Goal: Task Accomplishment & Management: Use online tool/utility

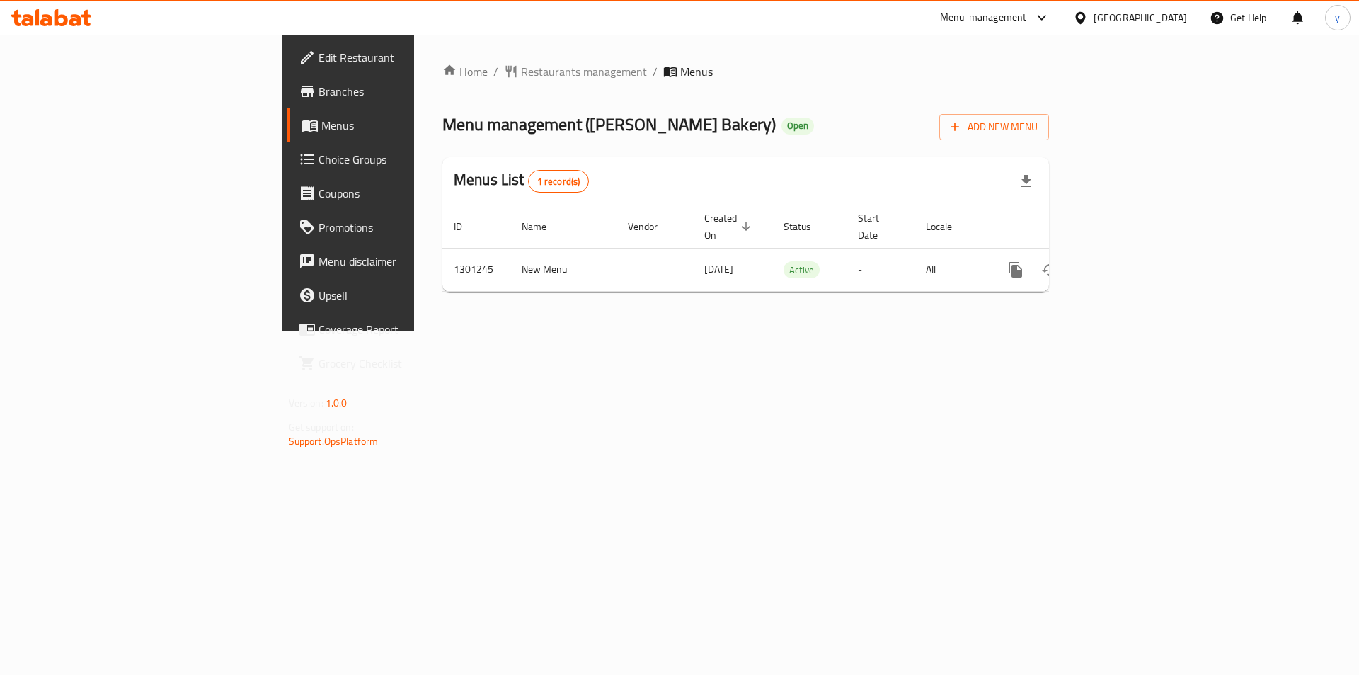
click at [1094, 13] on div at bounding box center [1083, 18] width 21 height 16
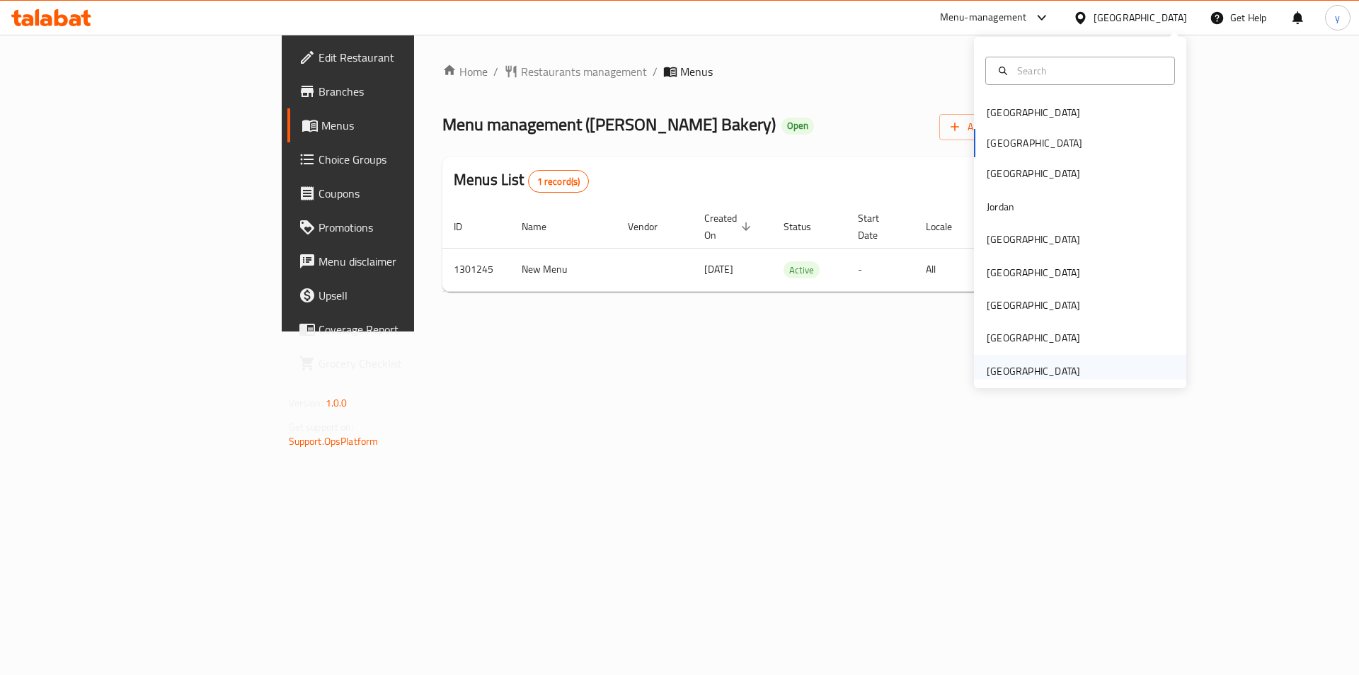
click at [1021, 368] on div "United Arab Emirates" at bounding box center [1033, 371] width 93 height 16
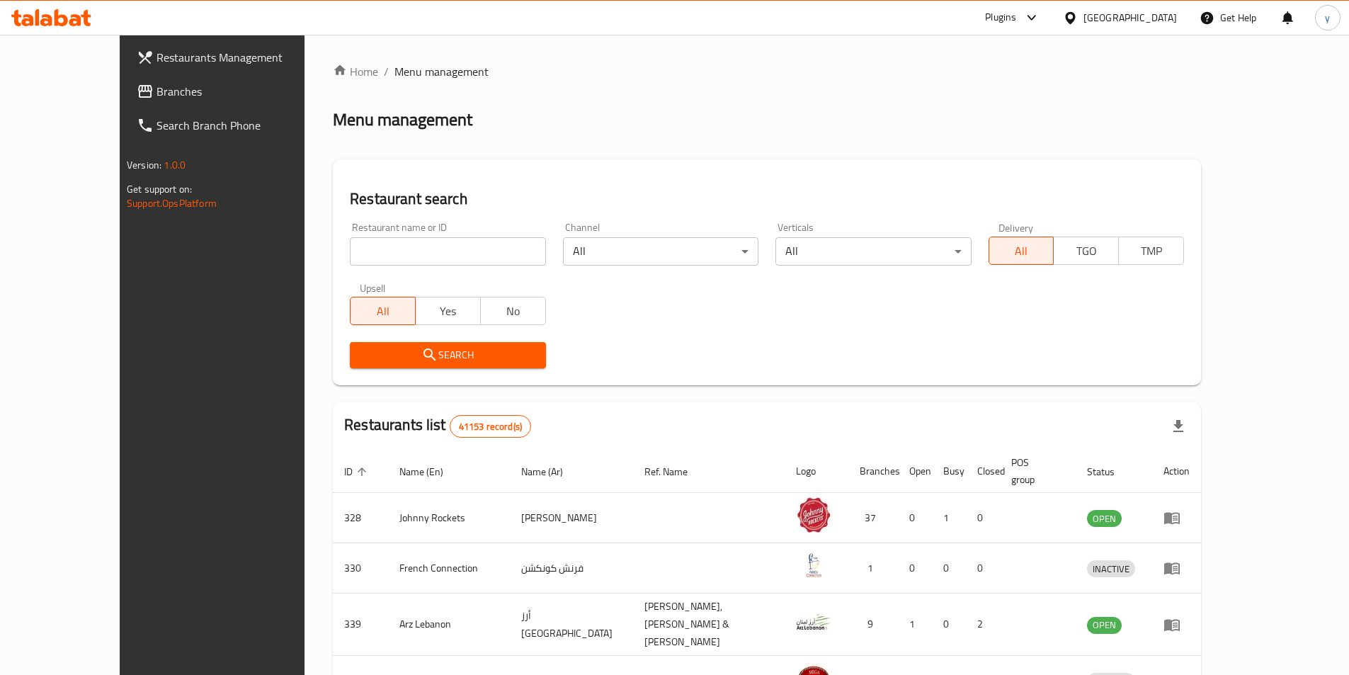
click at [156, 88] on span "Branches" at bounding box center [244, 91] width 177 height 17
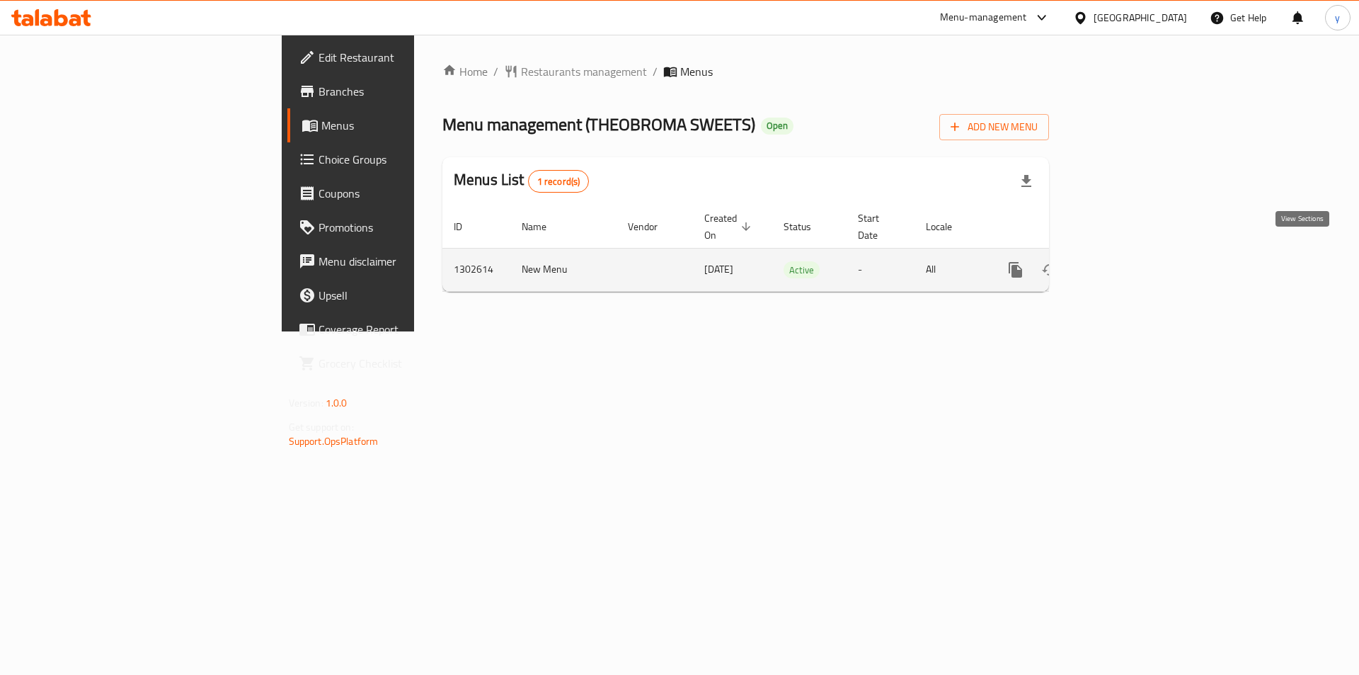
click at [1127, 261] on icon "enhanced table" at bounding box center [1118, 269] width 17 height 17
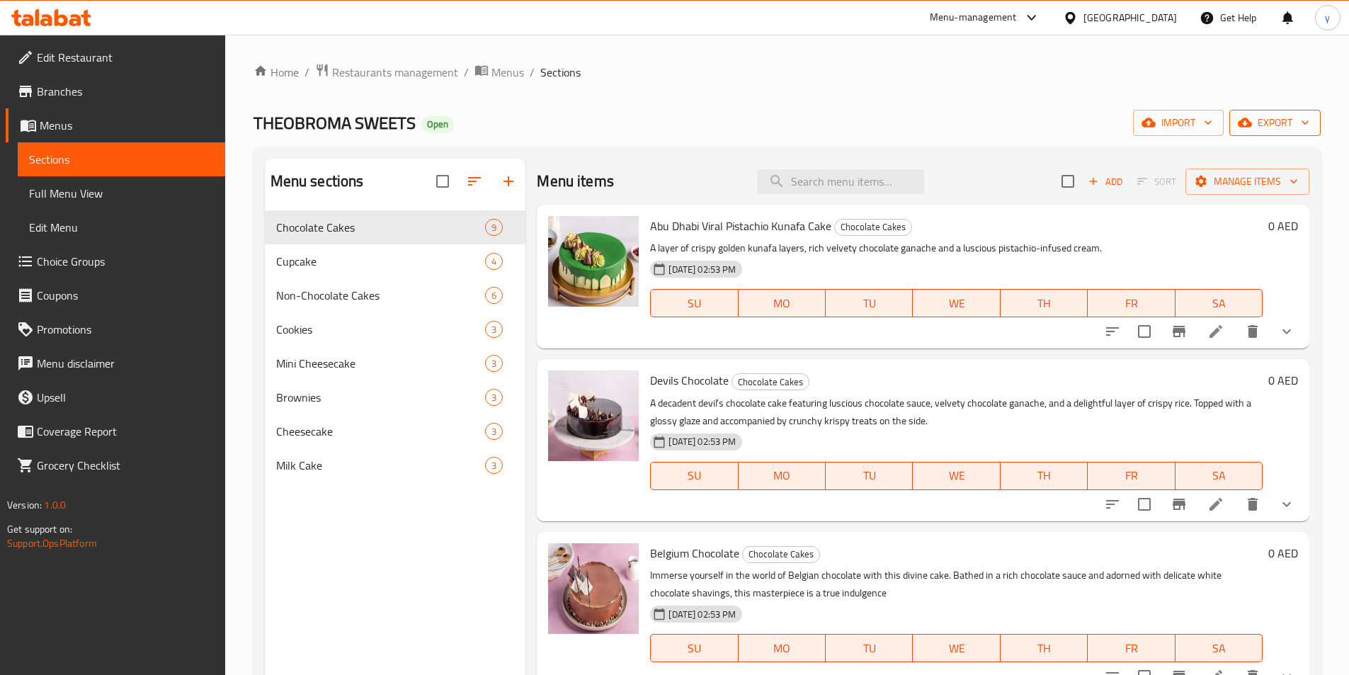
click at [1281, 126] on span "export" at bounding box center [1275, 123] width 69 height 18
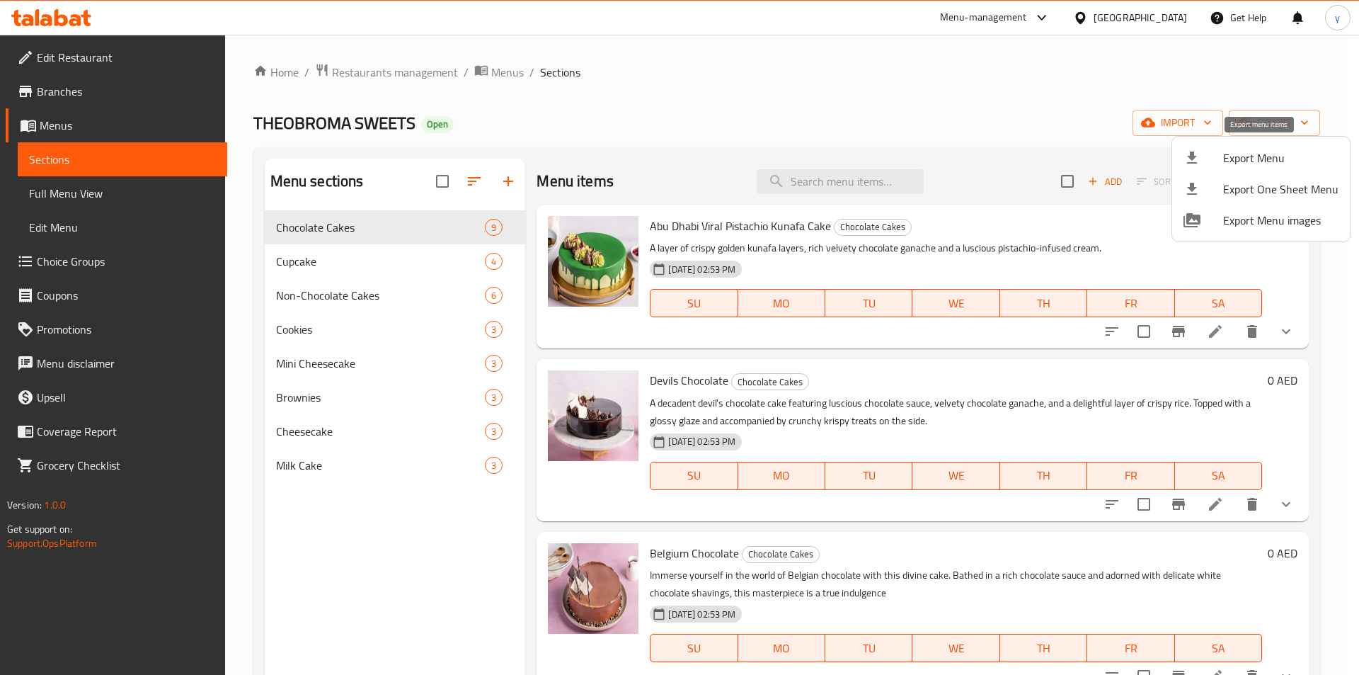
click at [1273, 153] on span "Export Menu" at bounding box center [1281, 157] width 115 height 17
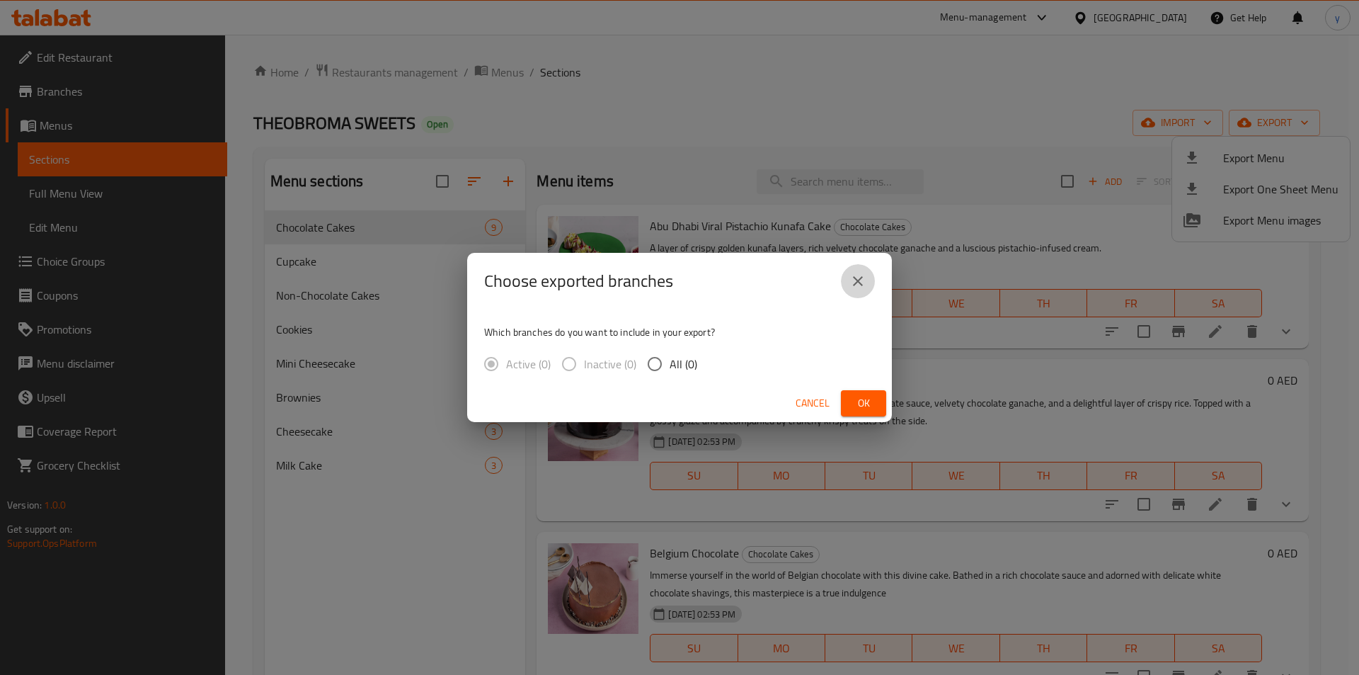
click at [865, 289] on icon "close" at bounding box center [858, 281] width 17 height 17
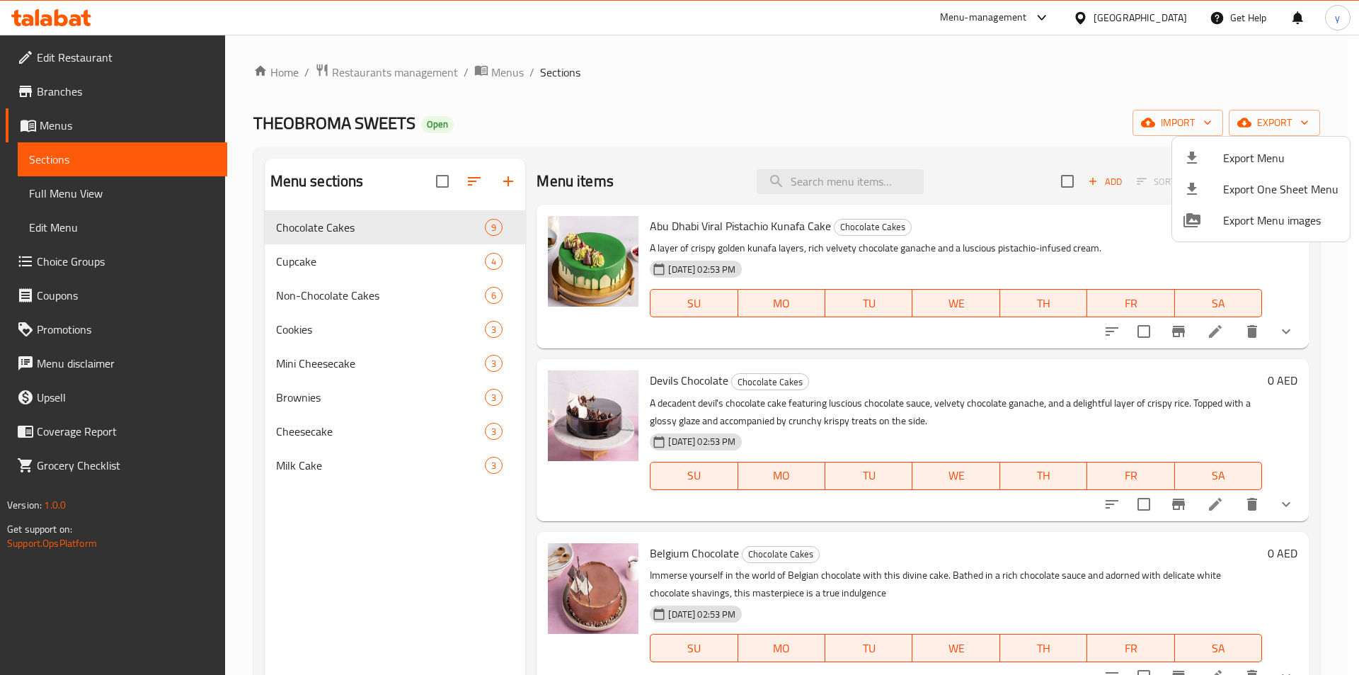
click at [717, 87] on div at bounding box center [679, 337] width 1359 height 675
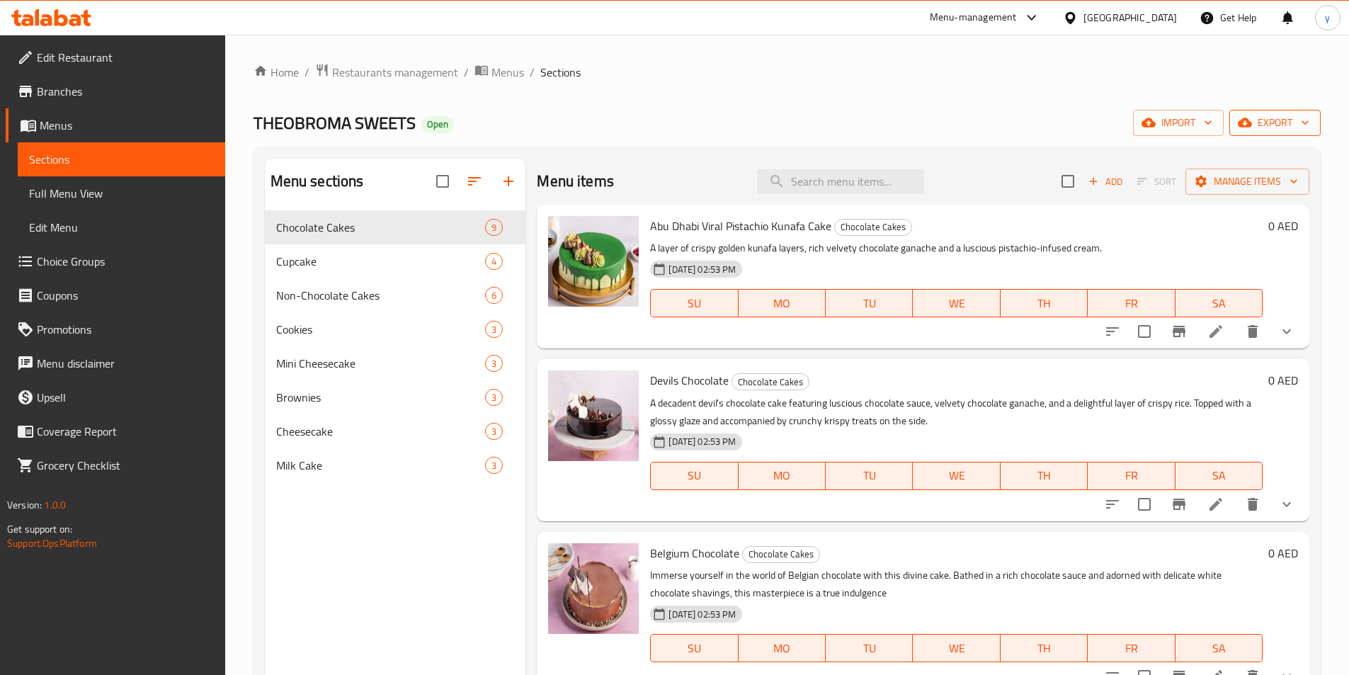
click at [1279, 117] on span "export" at bounding box center [1275, 123] width 69 height 18
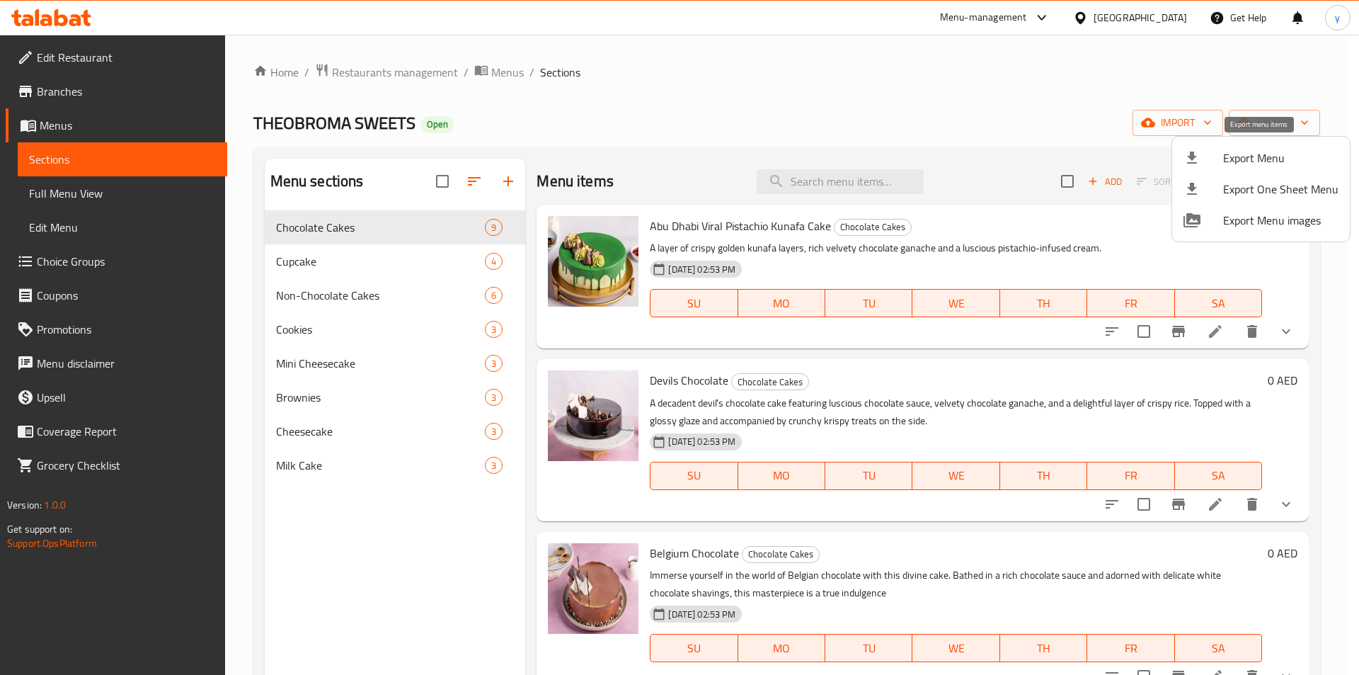
click at [1280, 157] on span "Export Menu" at bounding box center [1281, 157] width 115 height 17
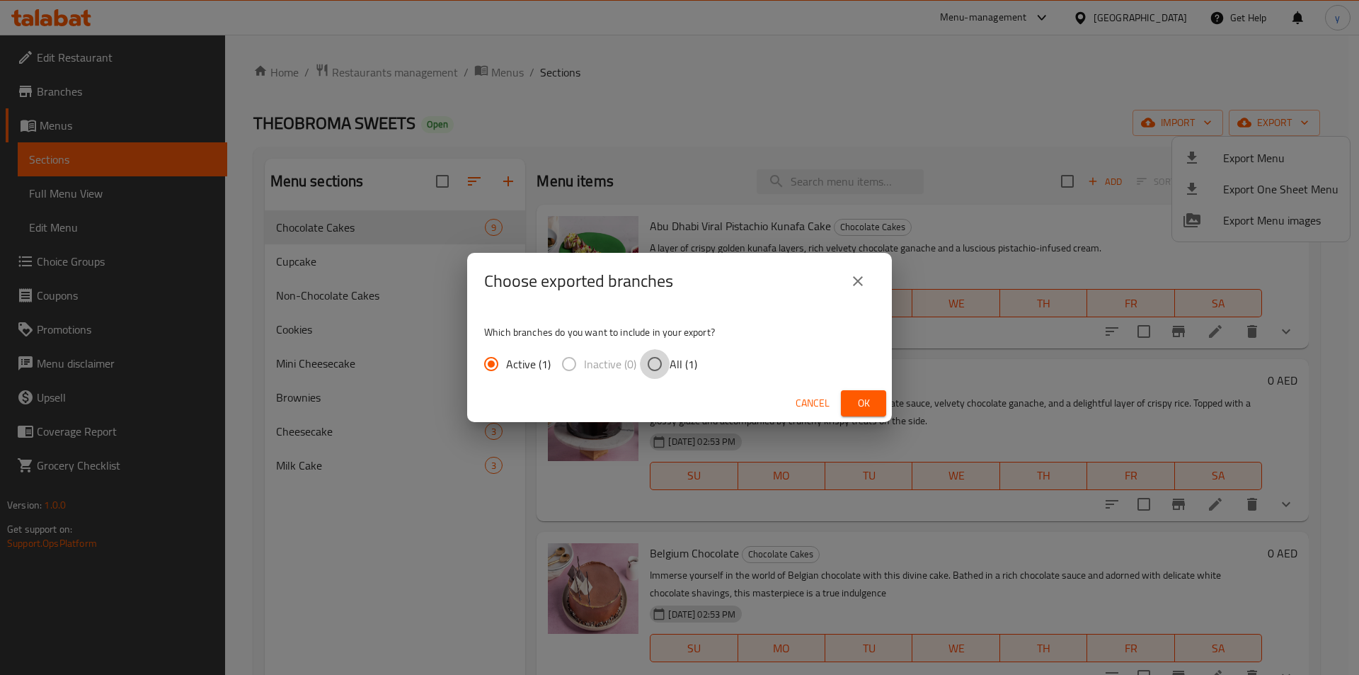
click at [653, 368] on input "All (1)" at bounding box center [655, 364] width 30 height 30
radio input "true"
click at [867, 406] on span "Ok" at bounding box center [863, 403] width 23 height 18
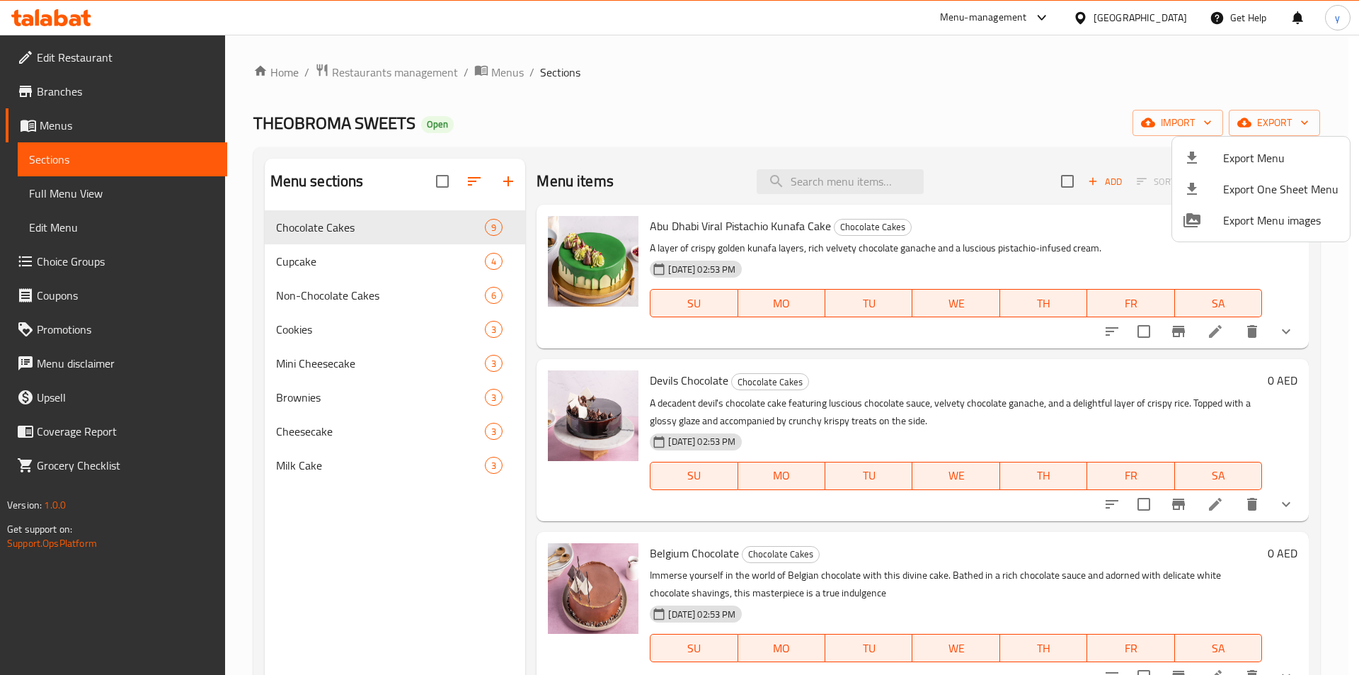
click at [101, 59] on div at bounding box center [679, 337] width 1359 height 675
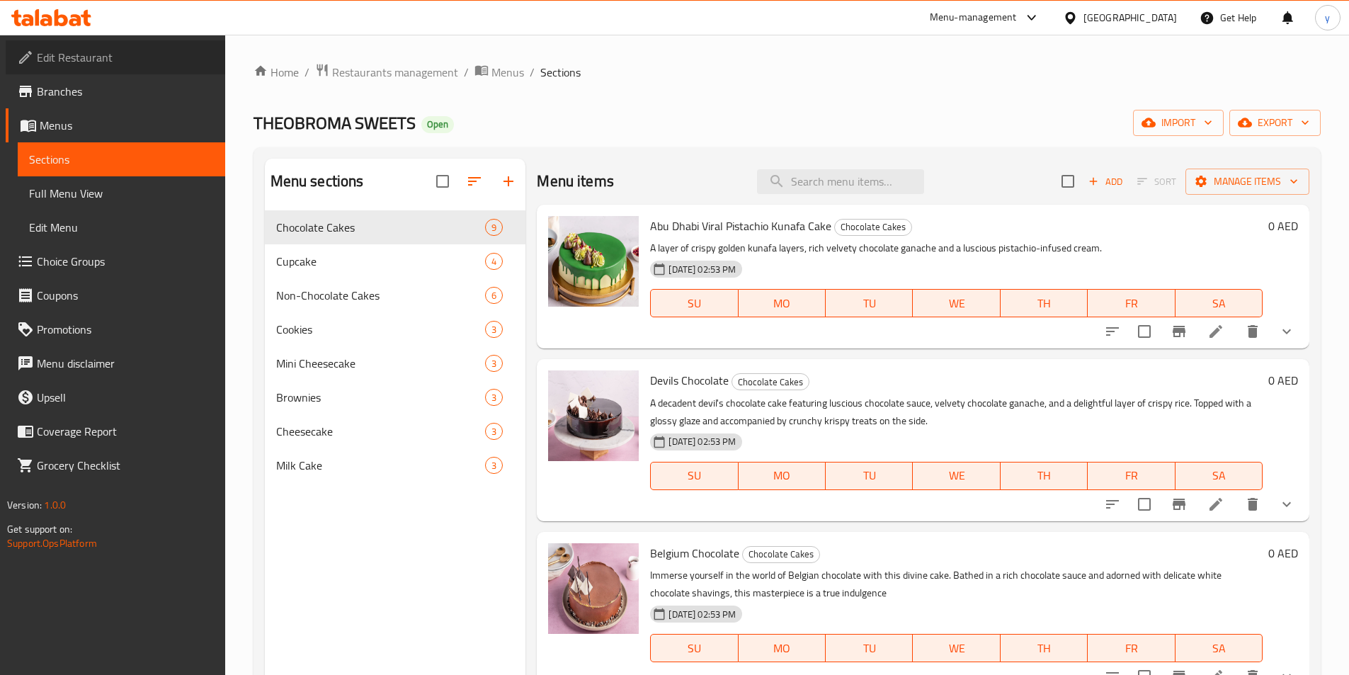
click at [101, 59] on span "Edit Restaurant" at bounding box center [125, 57] width 177 height 17
click at [100, 86] on span "Branches" at bounding box center [125, 91] width 177 height 17
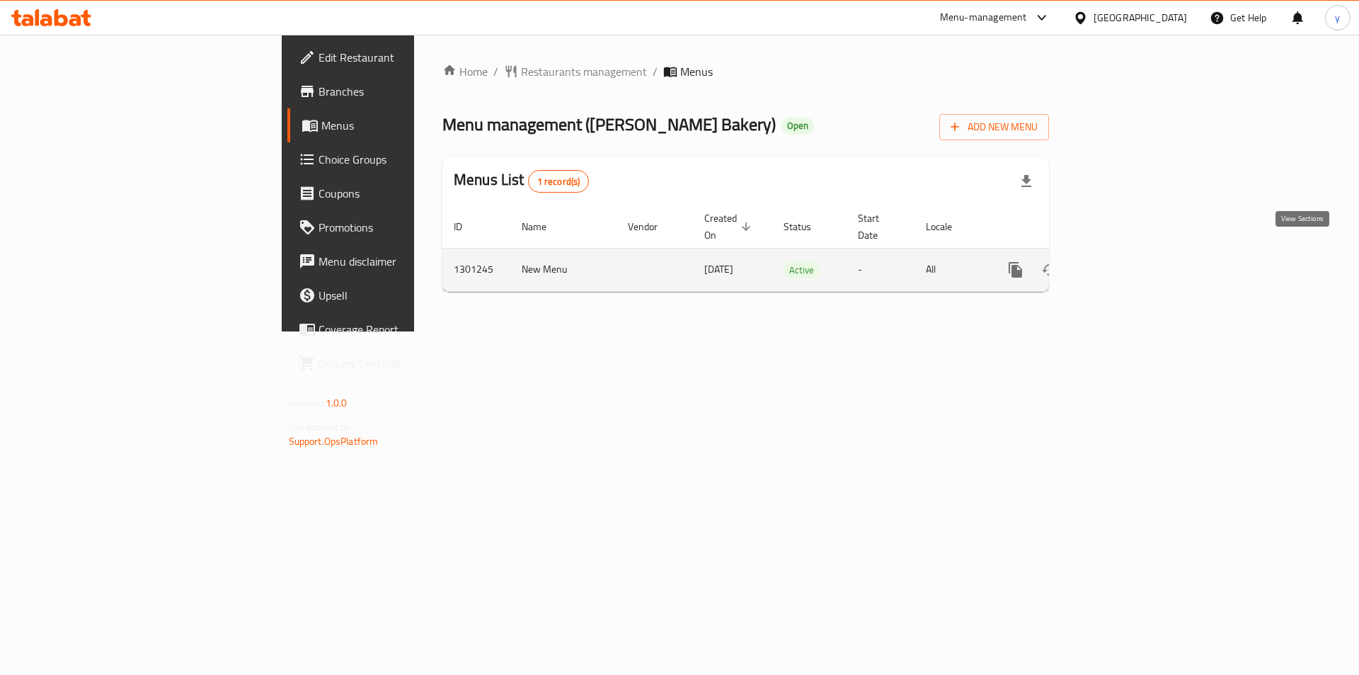
click at [1127, 261] on icon "enhanced table" at bounding box center [1118, 269] width 17 height 17
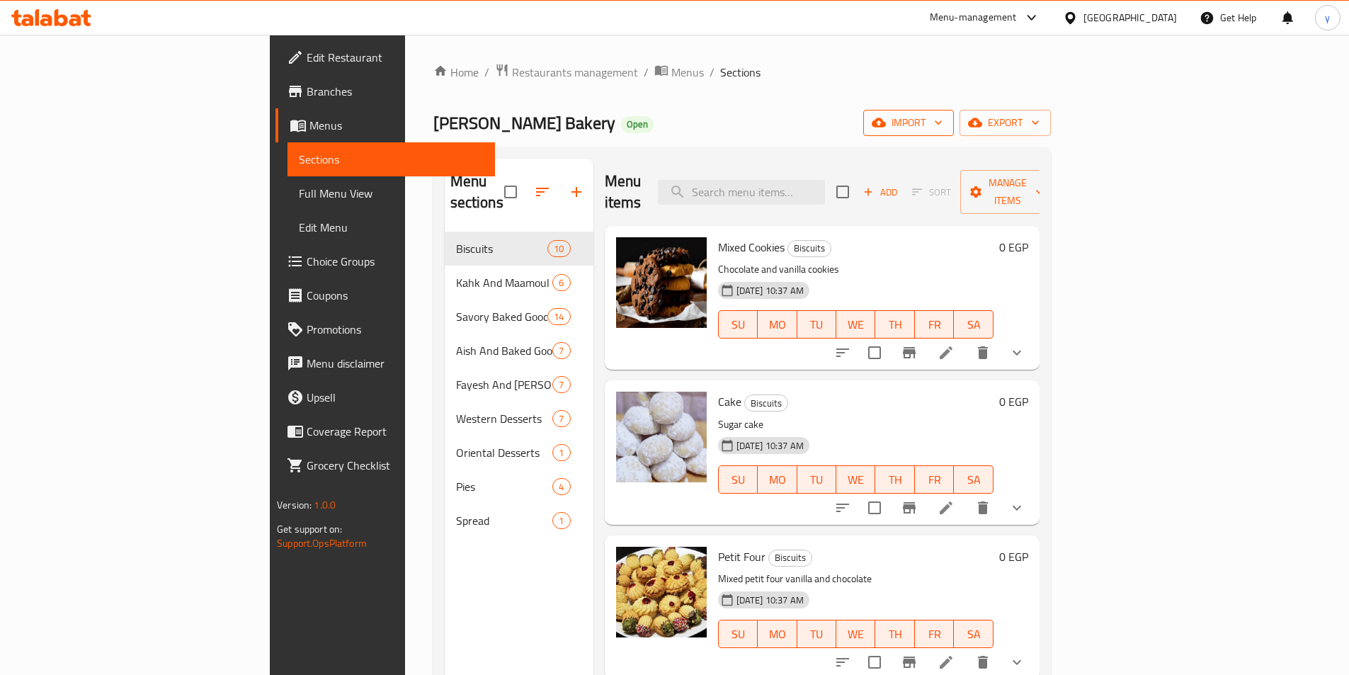
click at [942, 125] on span "import" at bounding box center [908, 123] width 68 height 18
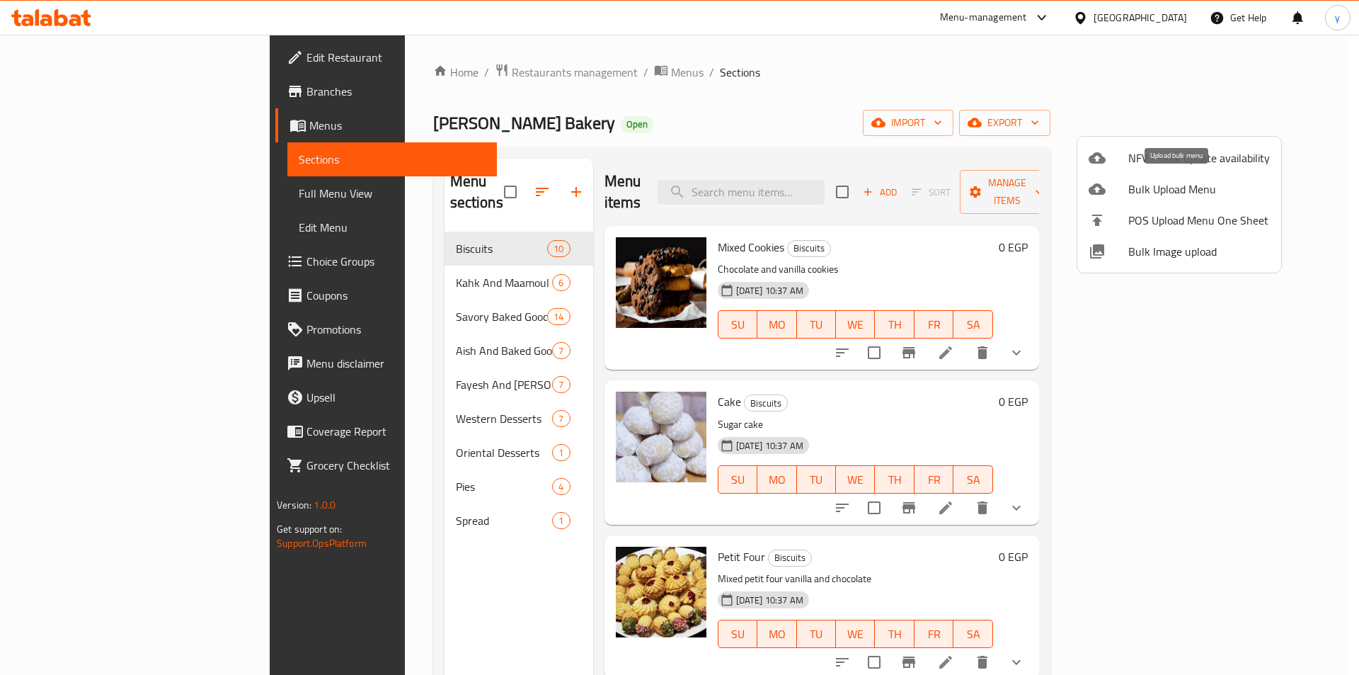
click at [1187, 191] on span "Bulk Upload Menu" at bounding box center [1200, 189] width 142 height 17
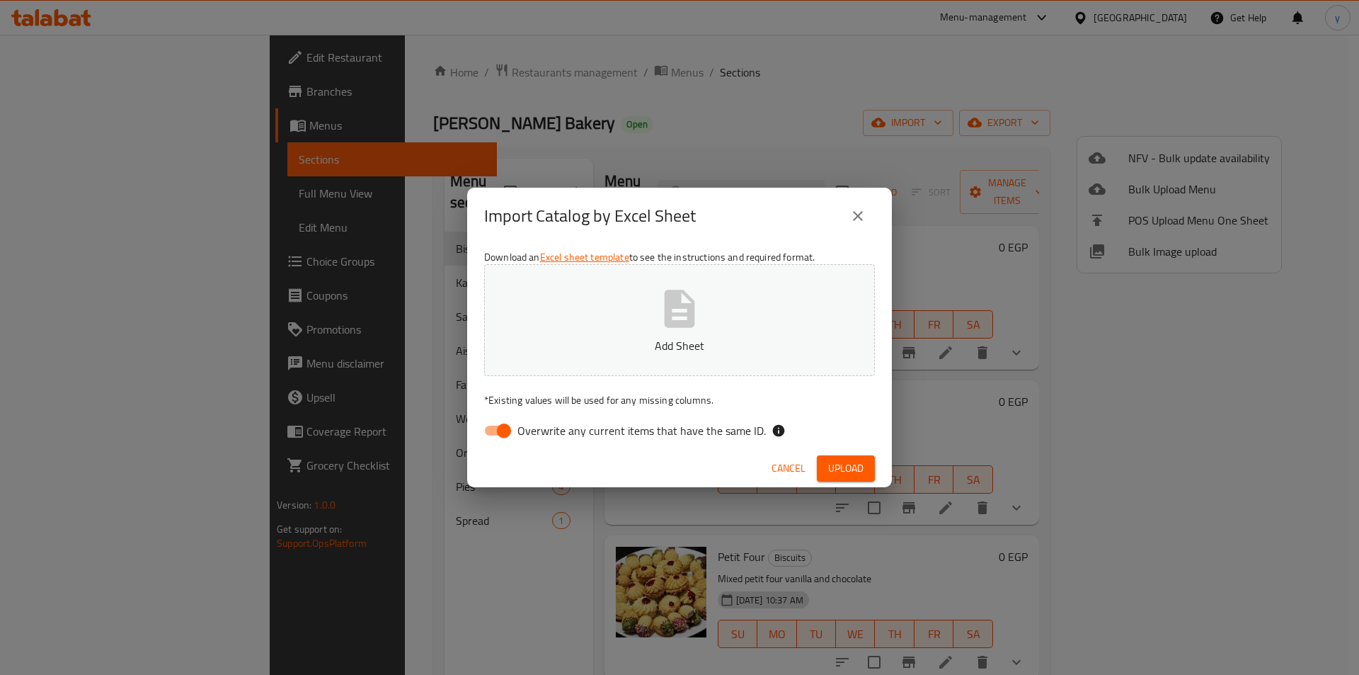
click at [848, 215] on button "close" at bounding box center [858, 216] width 34 height 34
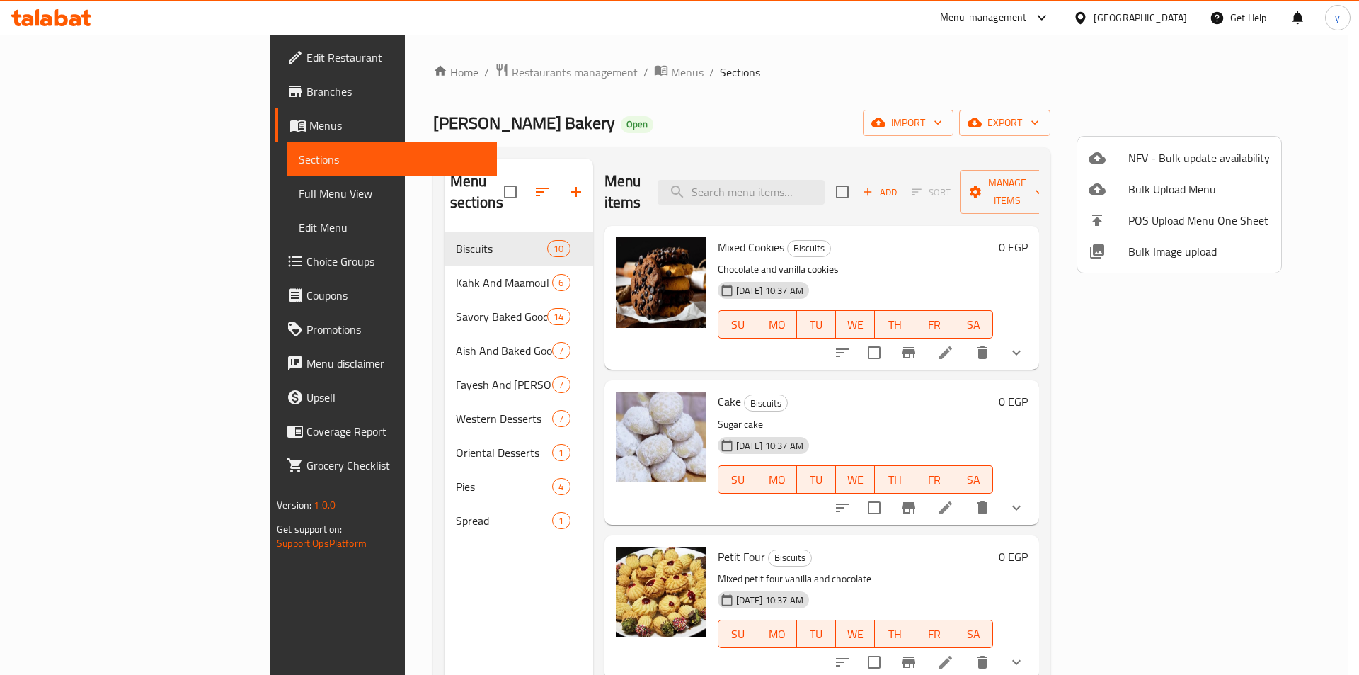
click at [817, 110] on div at bounding box center [679, 337] width 1359 height 675
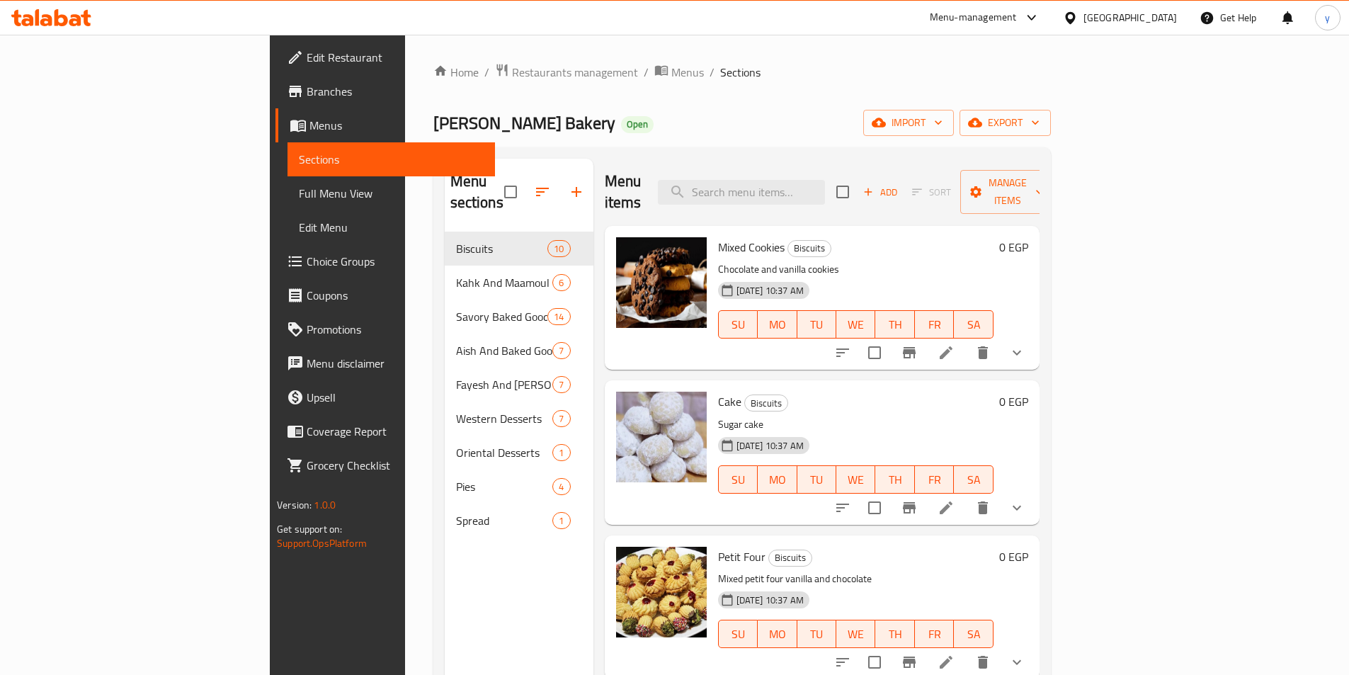
drag, startPoint x: 911, startPoint y: 3, endPoint x: 1011, endPoint y: 97, distance: 137.8
click at [1011, 97] on div "Home / Restaurants management / Menus / Sections Al sharawy Bakery Open import …" at bounding box center [741, 454] width 617 height 782
click at [307, 95] on span "Branches" at bounding box center [395, 91] width 177 height 17
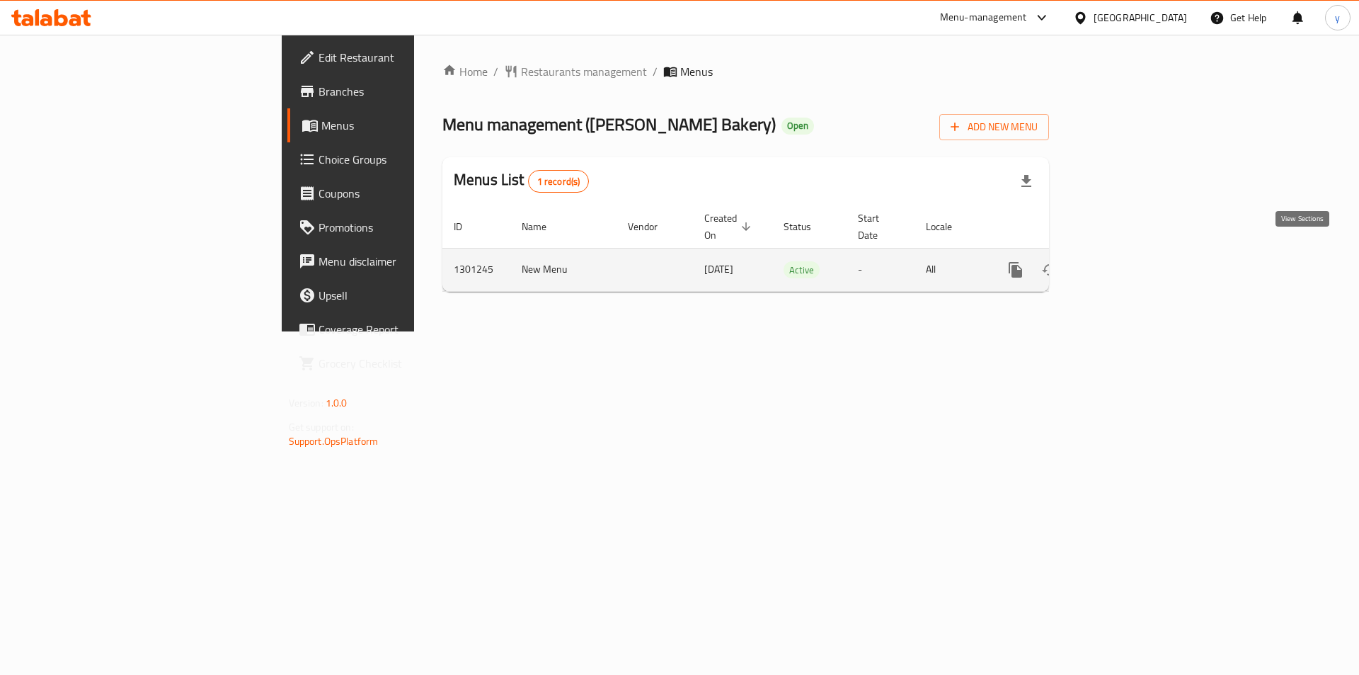
click at [1127, 261] on icon "enhanced table" at bounding box center [1118, 269] width 17 height 17
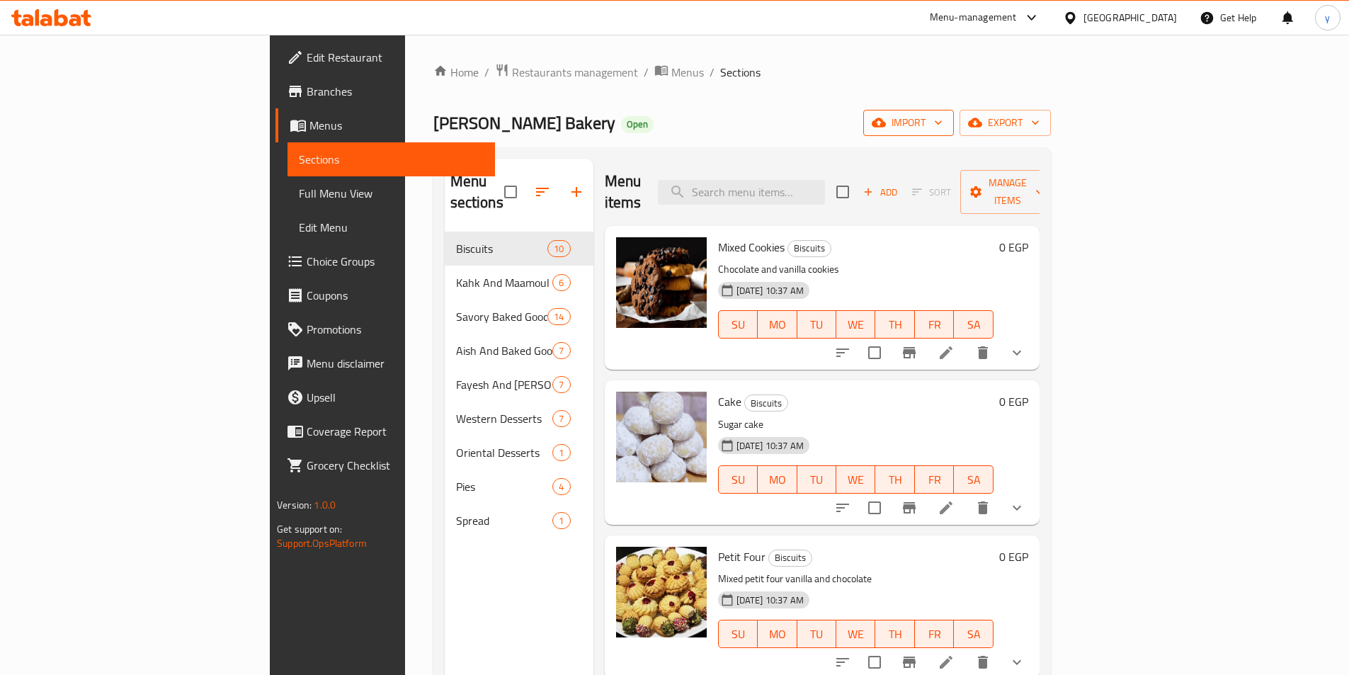
click at [942, 122] on span "import" at bounding box center [908, 123] width 68 height 18
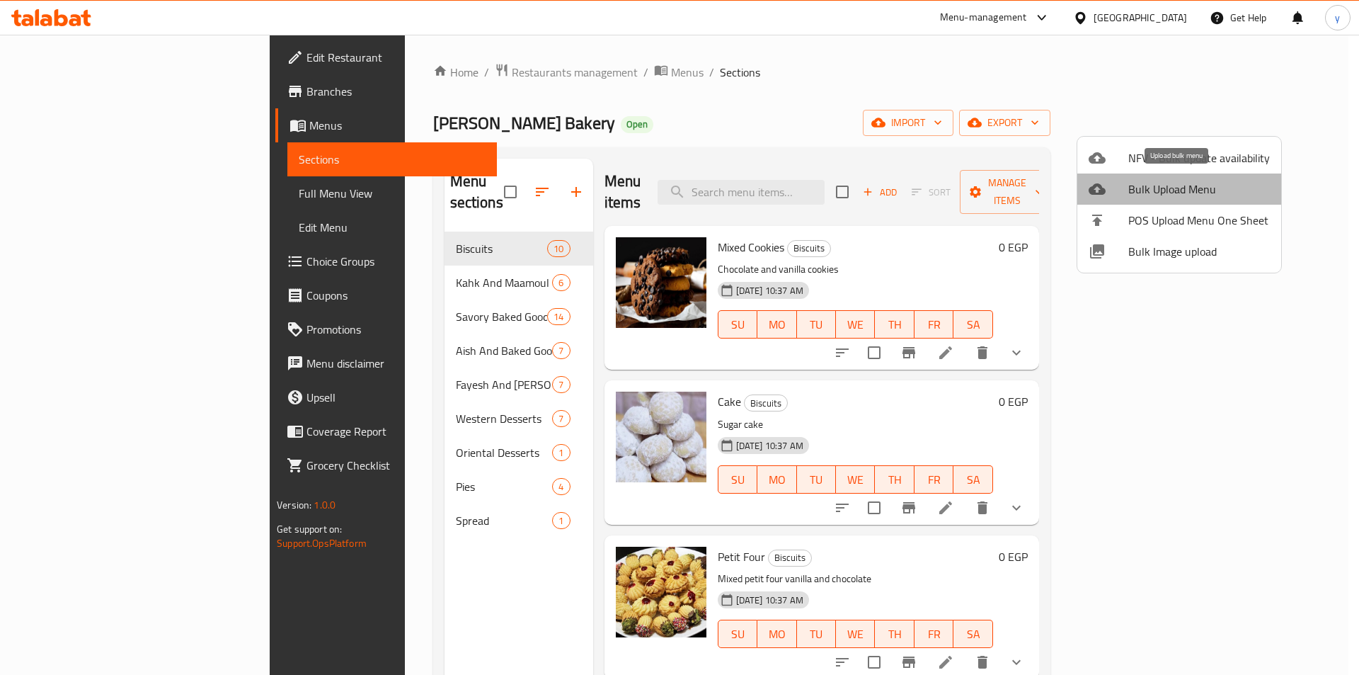
click at [1215, 191] on span "Bulk Upload Menu" at bounding box center [1200, 189] width 142 height 17
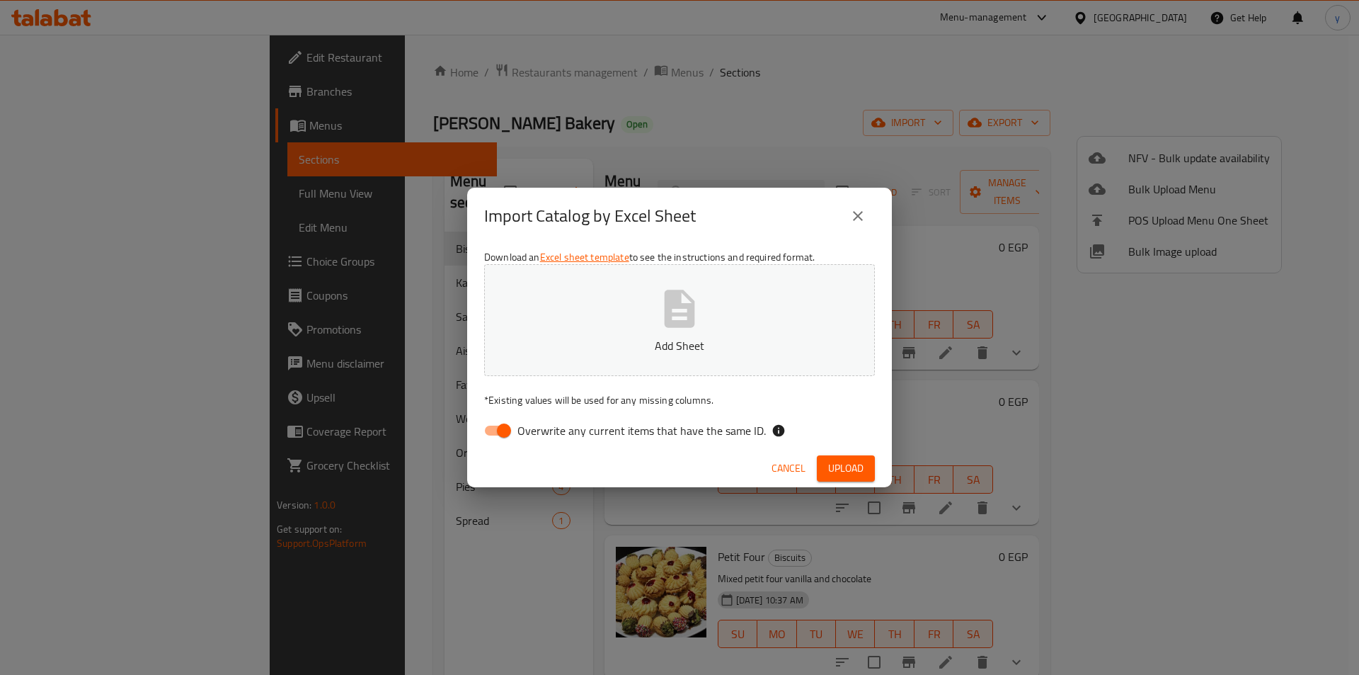
click at [670, 321] on icon "button" at bounding box center [680, 309] width 30 height 38
click at [662, 328] on icon "button" at bounding box center [679, 308] width 45 height 45
click at [855, 215] on icon "close" at bounding box center [858, 215] width 17 height 17
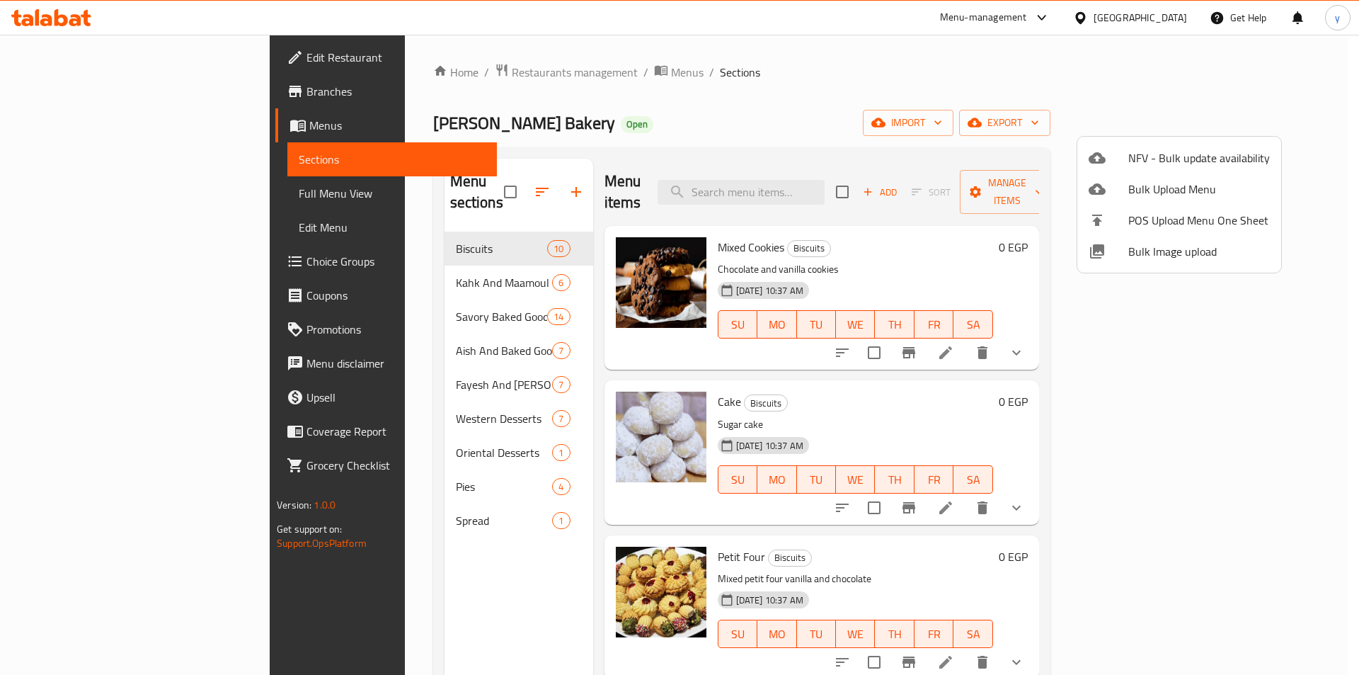
click at [928, 93] on div at bounding box center [679, 337] width 1359 height 675
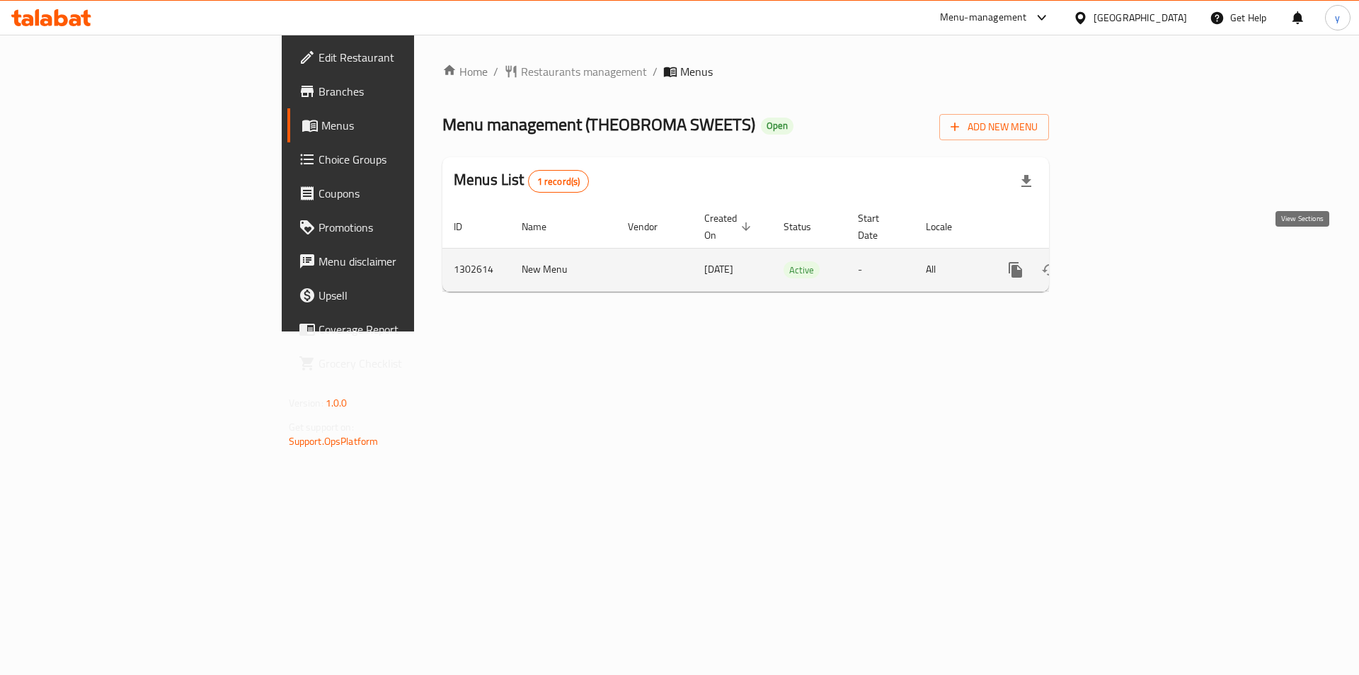
click at [1127, 261] on icon "enhanced table" at bounding box center [1118, 269] width 17 height 17
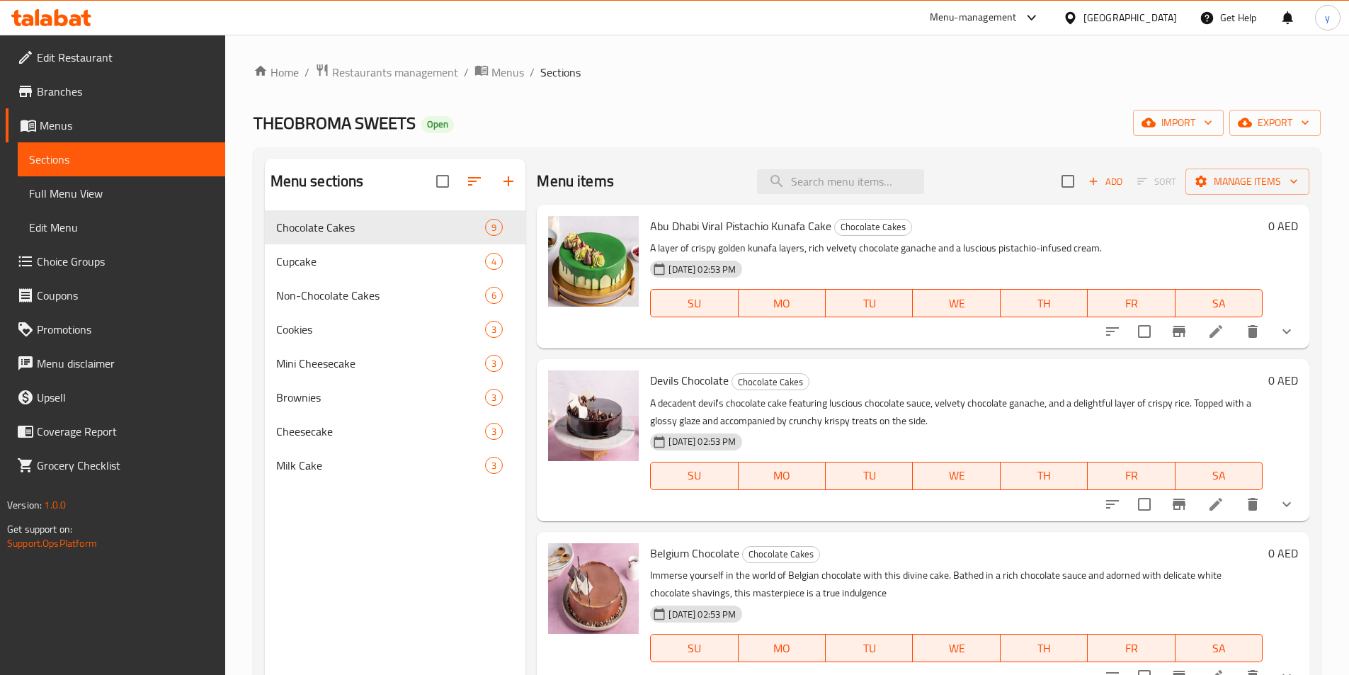
click at [1115, 16] on div "[GEOGRAPHIC_DATA]" at bounding box center [1129, 18] width 93 height 16
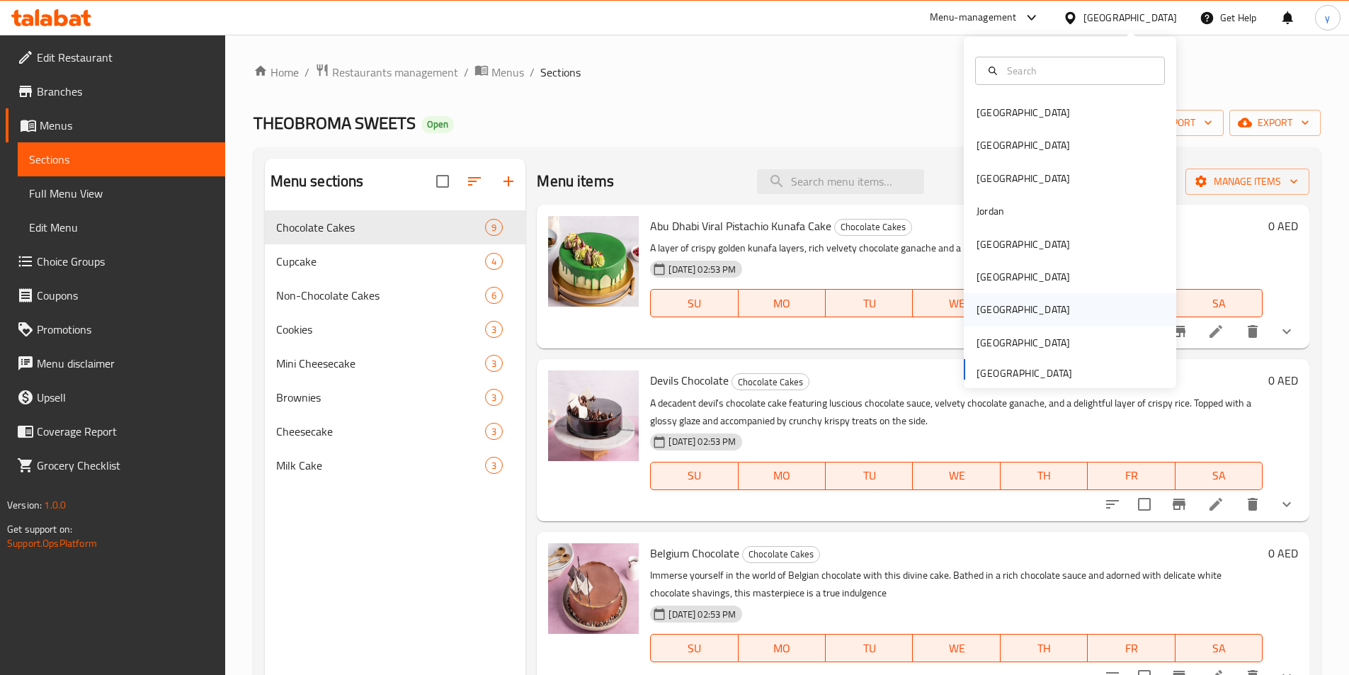
click at [1006, 302] on div "[GEOGRAPHIC_DATA]" at bounding box center [1070, 309] width 212 height 33
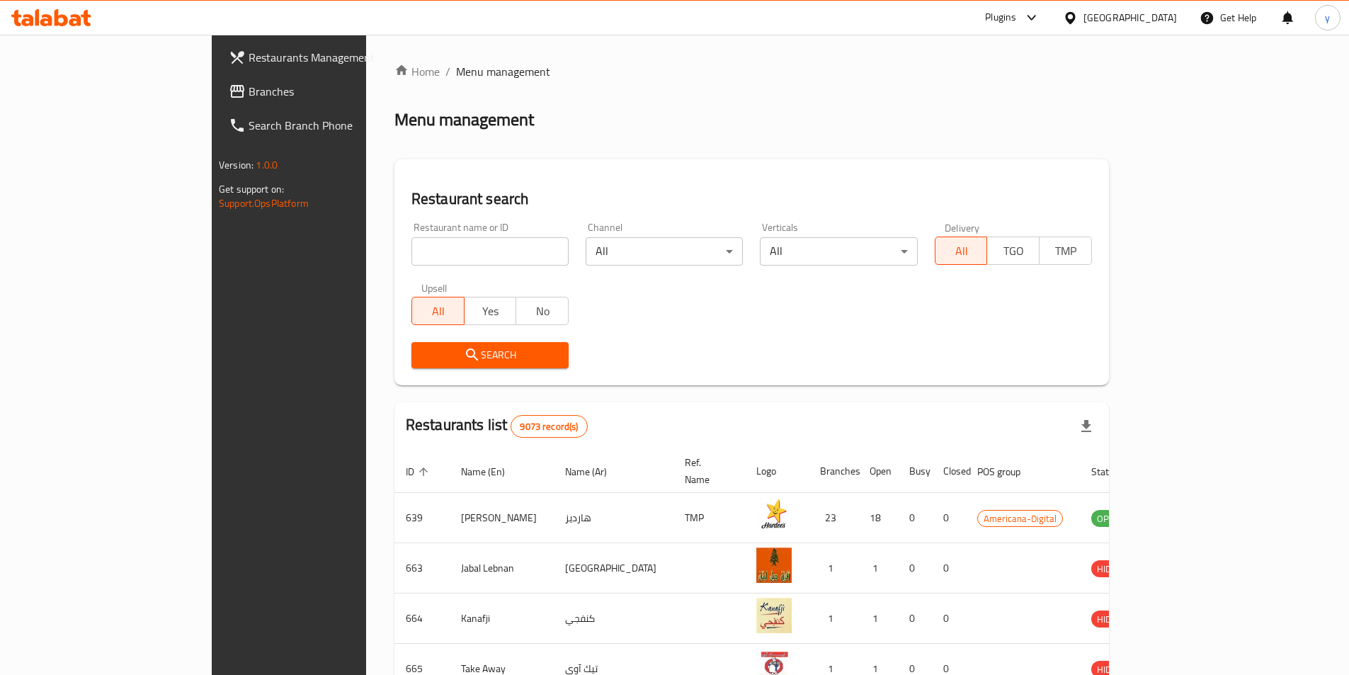
click at [217, 79] on link "Branches" at bounding box center [326, 91] width 219 height 34
